Goal: Task Accomplishment & Management: Use online tool/utility

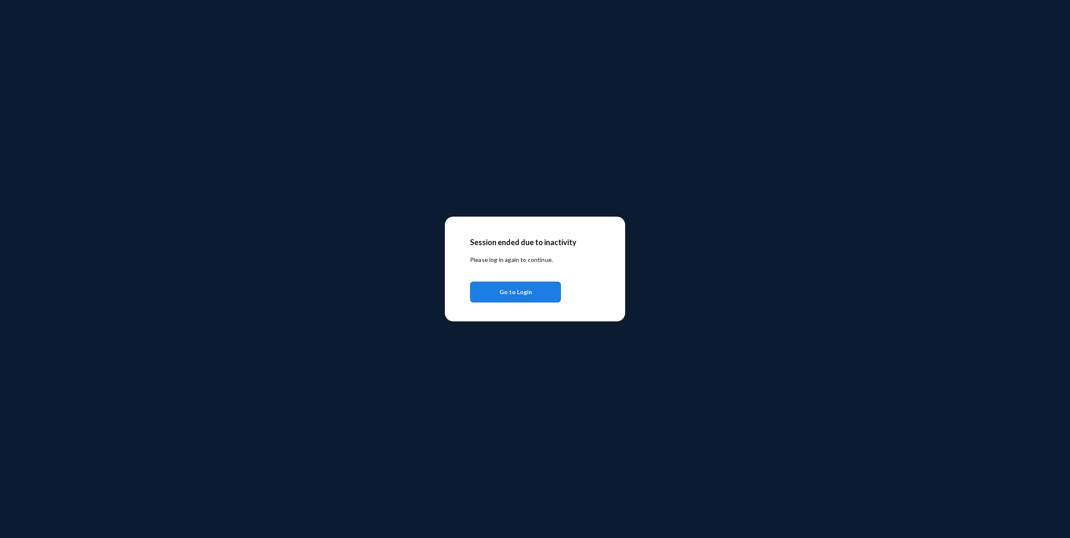
click at [519, 293] on span "Go to Login" at bounding box center [515, 292] width 33 height 15
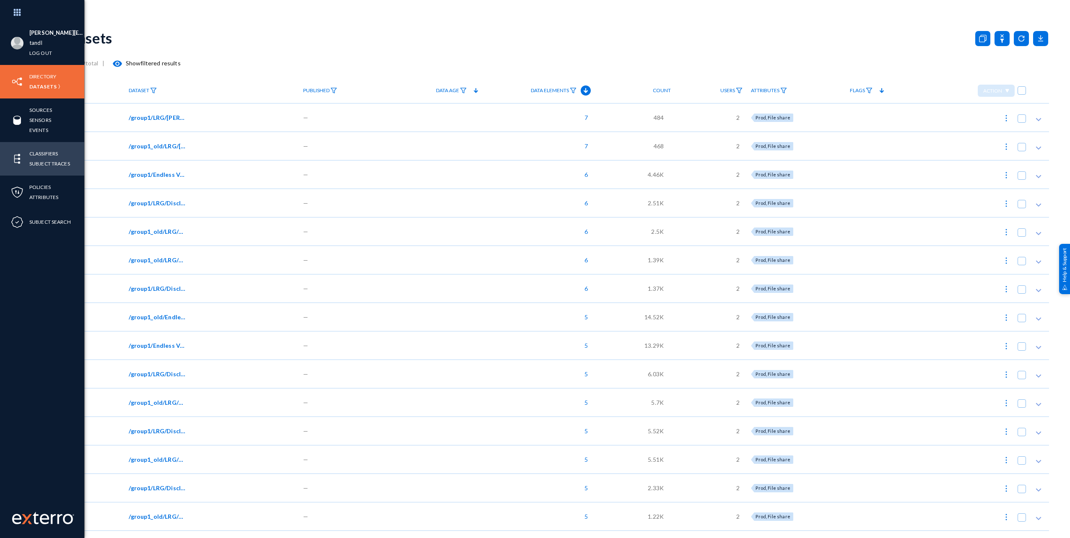
click at [44, 117] on link "Sensors" at bounding box center [40, 120] width 22 height 10
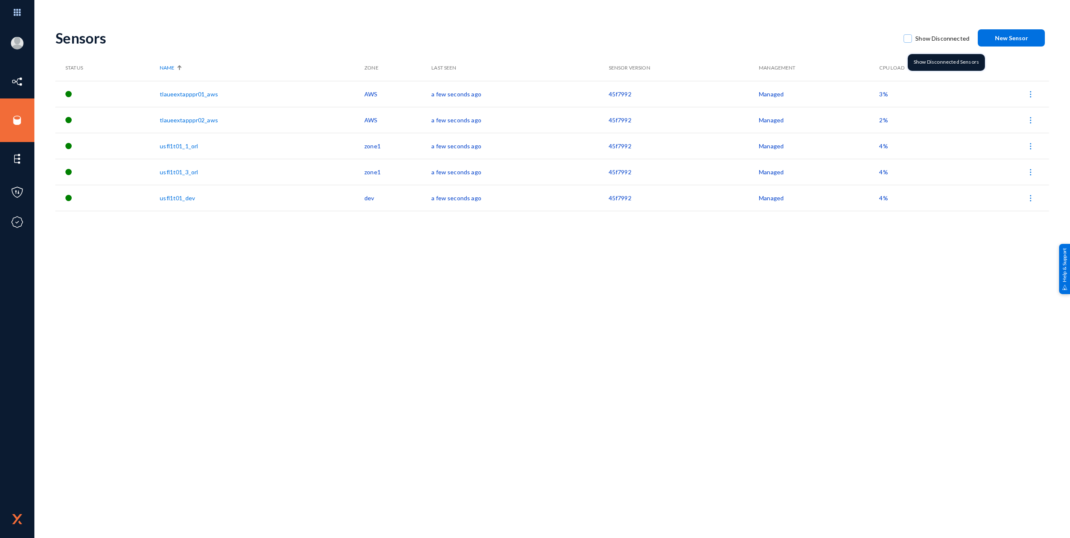
click at [920, 41] on span "Show Disconnected" at bounding box center [942, 38] width 54 height 13
click at [908, 42] on input "Show Disconnected" at bounding box center [907, 42] width 1 height 1
checkbox input "true"
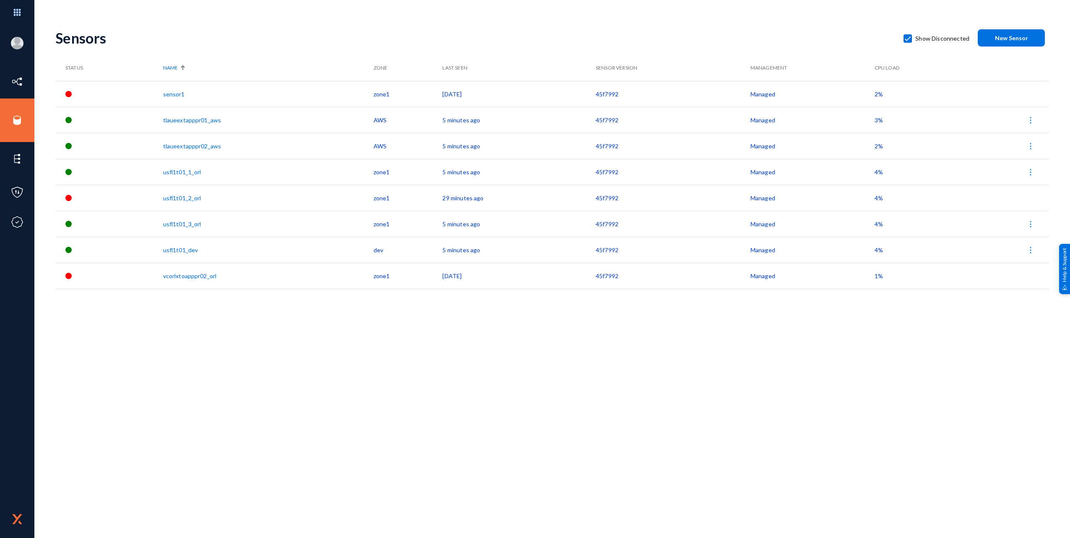
drag, startPoint x: 280, startPoint y: 438, endPoint x: 276, endPoint y: 436, distance: 4.9
click at [280, 438] on div "Sensors Show Disconnected New Sensor Status Name Zone Last Seen Sensor Version …" at bounding box center [551, 279] width 993 height 517
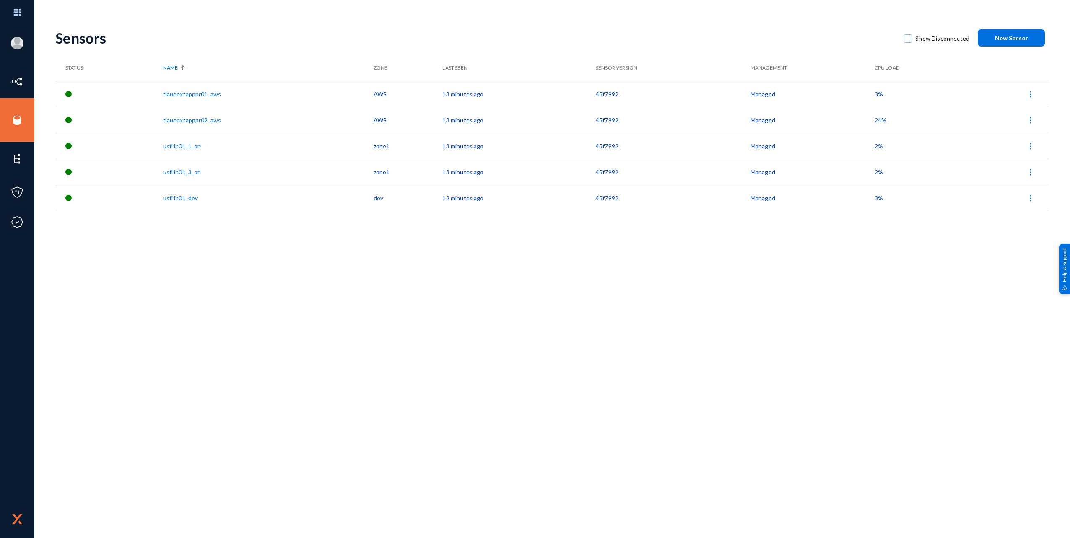
click at [334, 417] on div "Sensors Show Disconnected New Sensor Status Name Zone Last Seen Sensor Version …" at bounding box center [551, 279] width 993 height 517
click at [158, 16] on div "[PERSON_NAME][EMAIL_ADDRESS][PERSON_NAME][DOMAIN_NAME] tandl Log out Directory …" at bounding box center [535, 269] width 1070 height 538
